Goal: Task Accomplishment & Management: Use online tool/utility

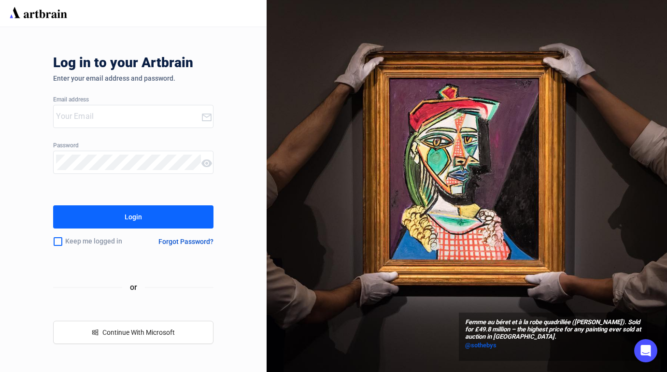
type input "[EMAIL_ADDRESS][DOMAIN_NAME]"
click at [173, 221] on button "Login" at bounding box center [133, 216] width 160 height 23
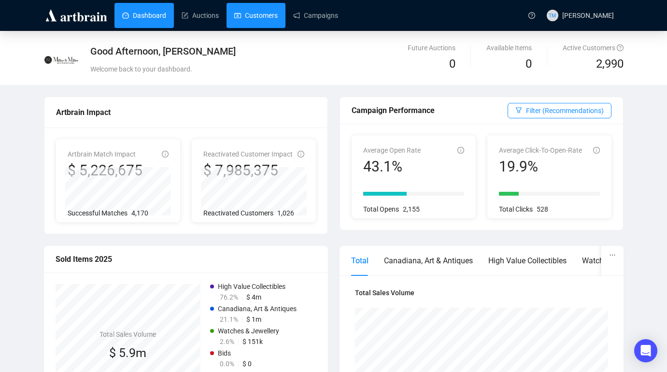
click at [271, 19] on link "Customers" at bounding box center [255, 15] width 43 height 25
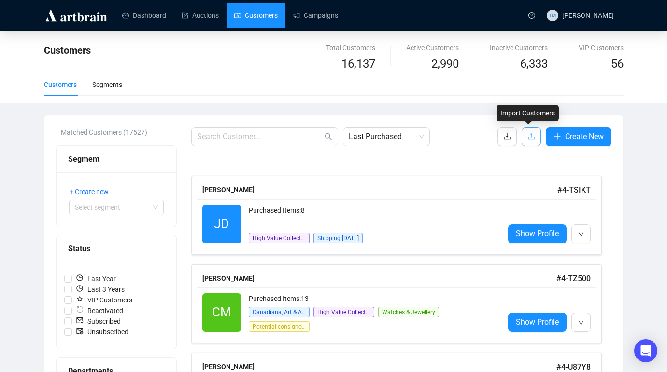
click at [537, 137] on button "button" at bounding box center [531, 136] width 19 height 19
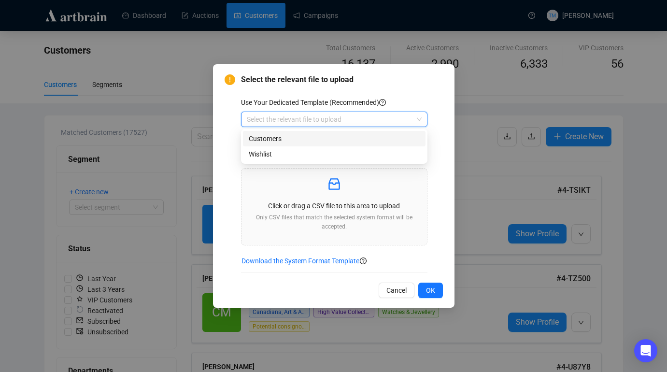
click at [394, 123] on input "search" at bounding box center [330, 119] width 166 height 14
click at [352, 136] on div "Customers" at bounding box center [334, 138] width 171 height 11
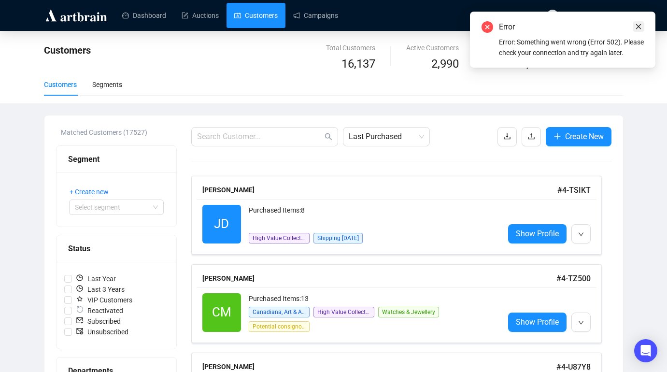
click at [638, 24] on icon "close" at bounding box center [639, 26] width 7 height 7
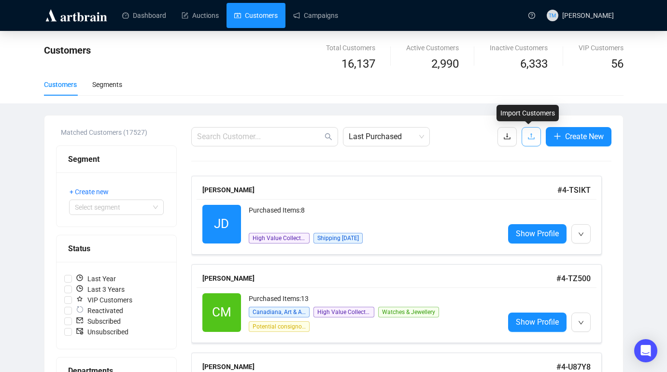
click at [533, 137] on icon "upload" at bounding box center [532, 136] width 8 height 8
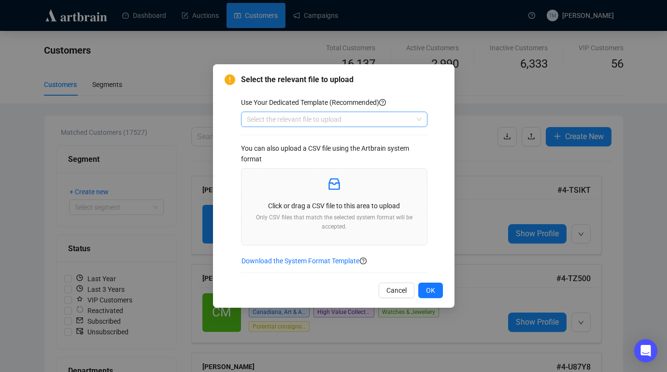
click at [388, 118] on input "search" at bounding box center [330, 119] width 166 height 14
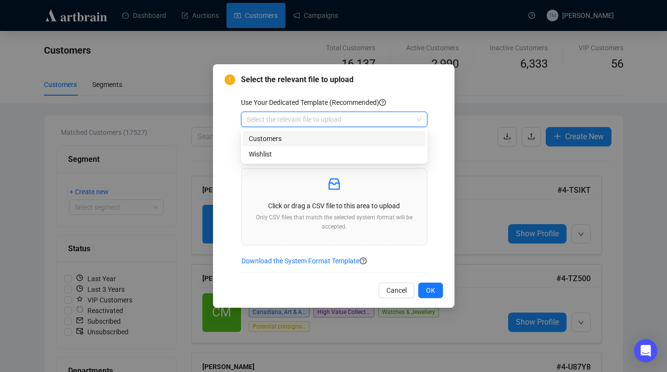
click at [346, 135] on div "Customers" at bounding box center [334, 138] width 171 height 11
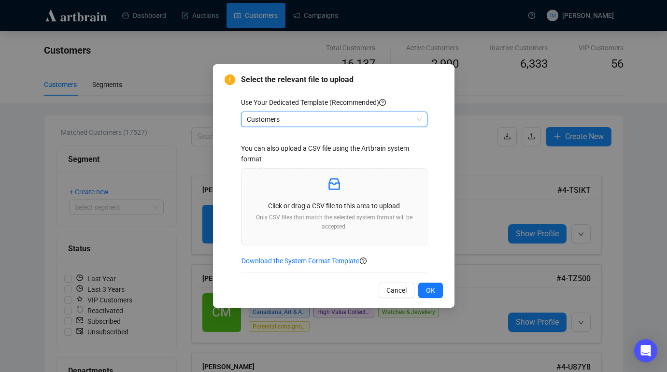
click at [387, 117] on span "Customers" at bounding box center [334, 119] width 175 height 14
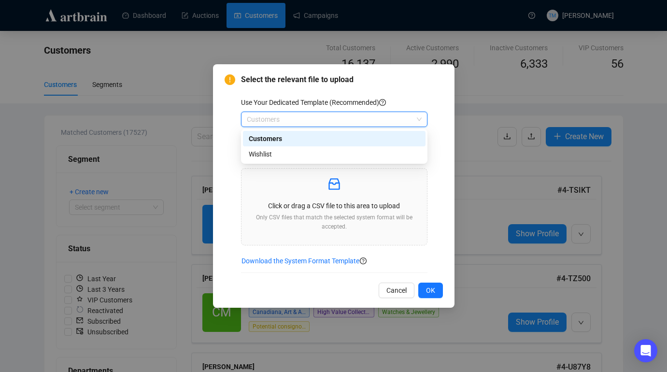
click at [439, 131] on div "Use Your Dedicated Template (Recommended) Customers You can also upload a CSV f…" at bounding box center [342, 185] width 202 height 176
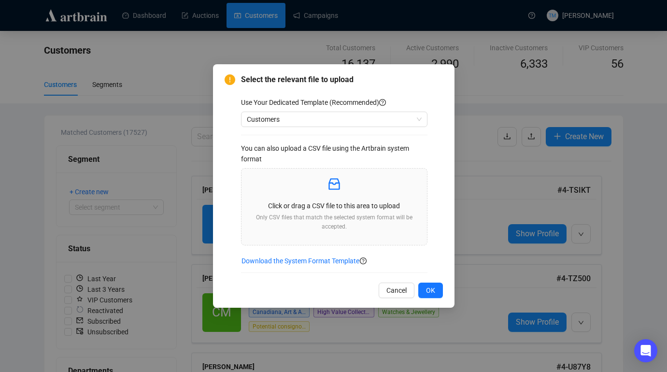
click at [393, 280] on div "Select the relevant file to upload Use Your Dedicated Template (Recommended) Cu…" at bounding box center [334, 186] width 218 height 224
click at [396, 294] on span "Cancel" at bounding box center [397, 290] width 20 height 11
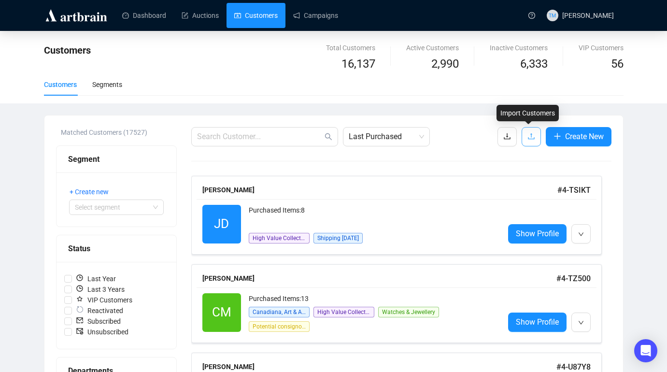
click at [532, 138] on icon "upload" at bounding box center [531, 136] width 6 height 6
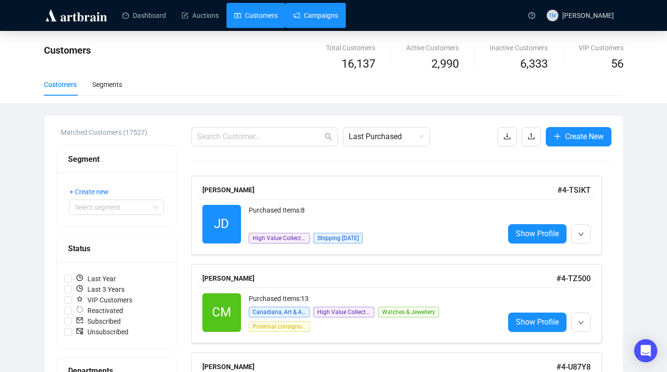
click at [325, 22] on link "Campaigns" at bounding box center [315, 15] width 45 height 25
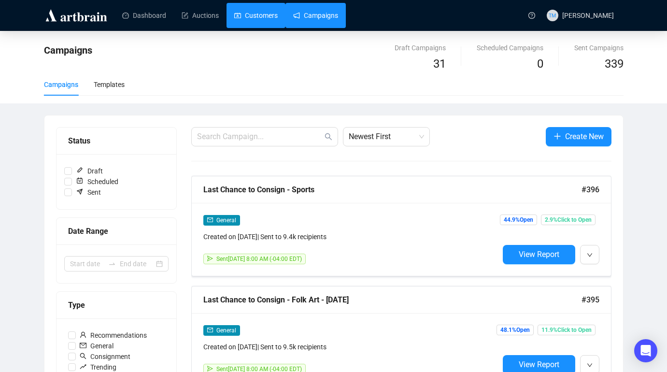
click at [270, 21] on link "Customers" at bounding box center [255, 15] width 43 height 25
